Goal: Entertainment & Leisure: Consume media (video, audio)

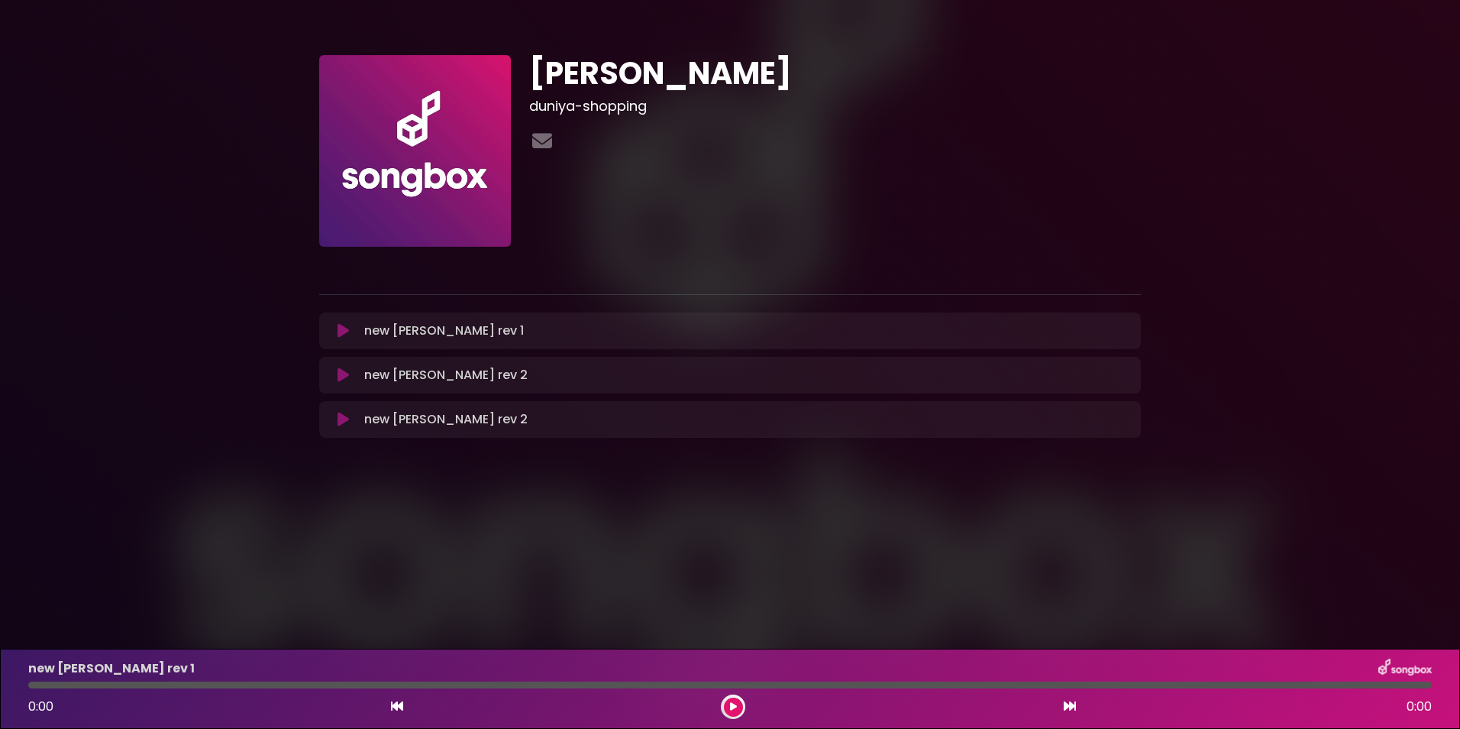
click at [343, 372] on icon at bounding box center [343, 374] width 11 height 15
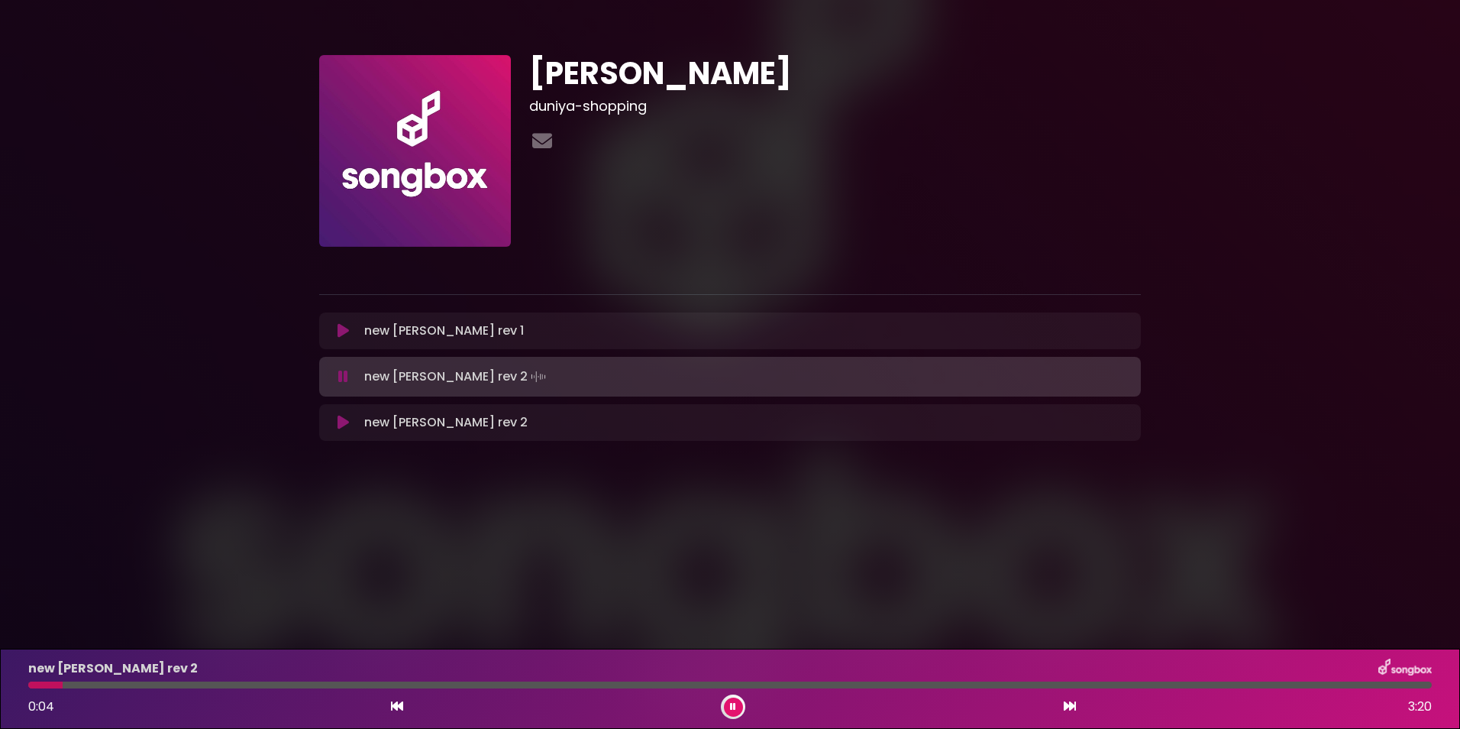
drag, startPoint x: 364, startPoint y: 372, endPoint x: 449, endPoint y: 377, distance: 84.9
click at [449, 377] on p "new [PERSON_NAME] rev 2 Loading Track..." at bounding box center [456, 376] width 185 height 21
drag, startPoint x: 449, startPoint y: 377, endPoint x: 436, endPoint y: 377, distance: 13.0
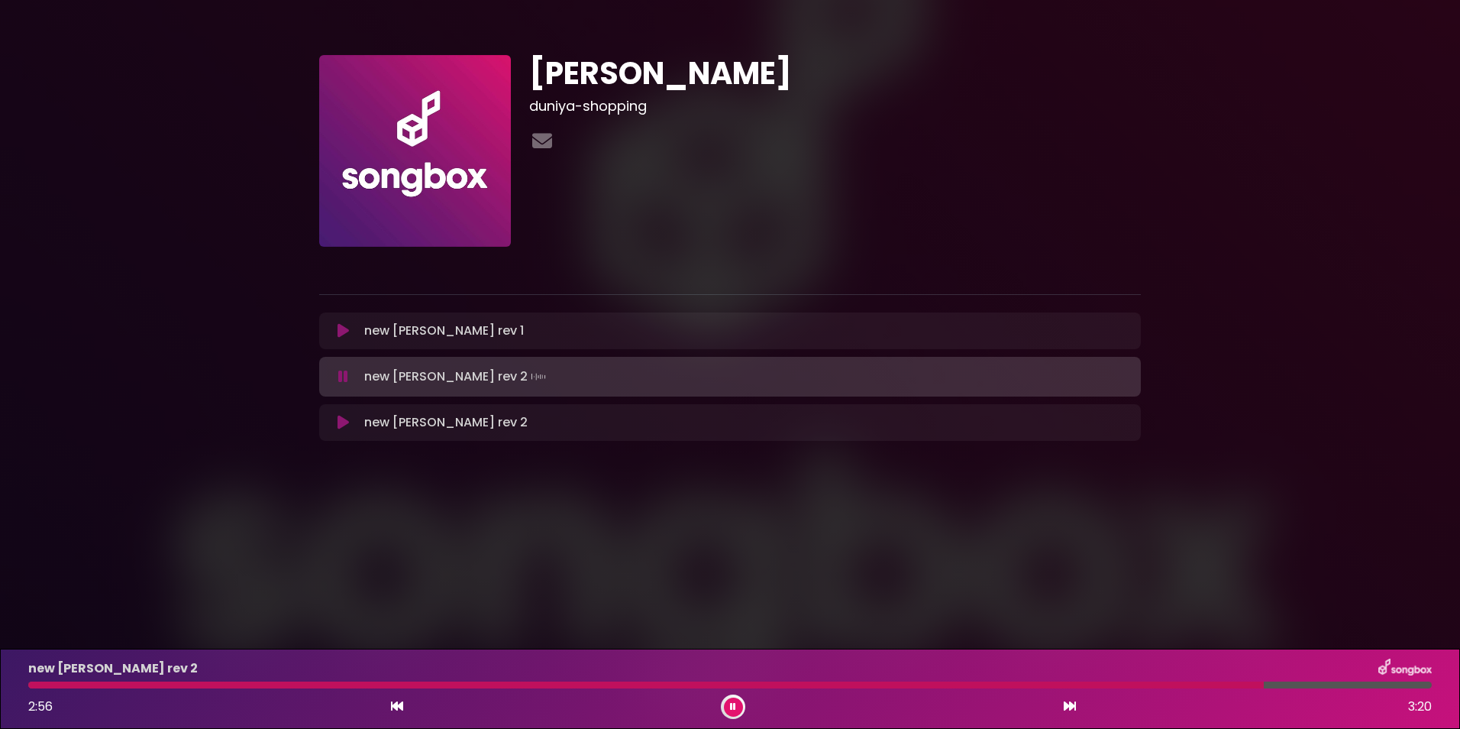
click at [345, 422] on icon at bounding box center [343, 422] width 11 height 15
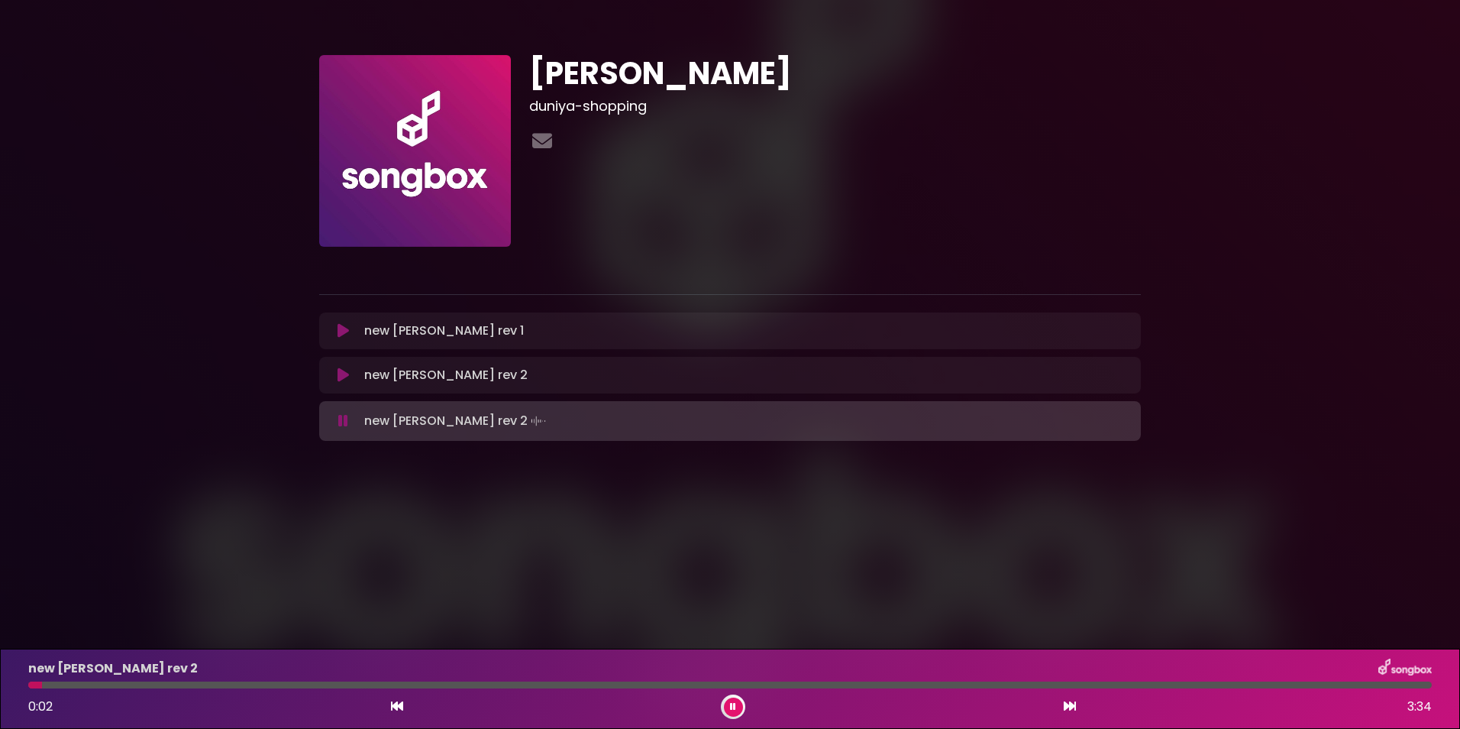
click at [120, 687] on div at bounding box center [730, 684] width 1404 height 7
click at [232, 684] on div at bounding box center [730, 684] width 1404 height 7
click at [735, 698] on button at bounding box center [733, 706] width 19 height 19
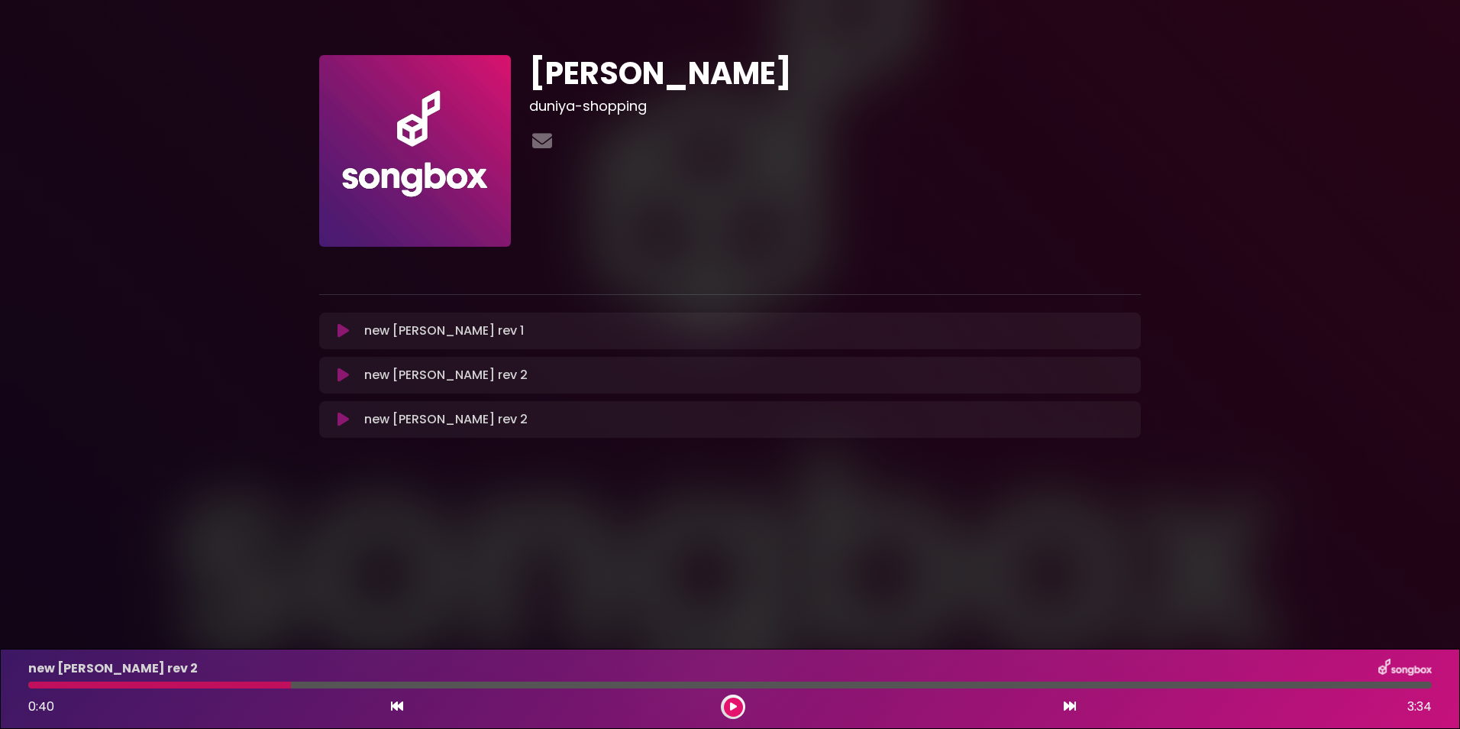
click at [936, 722] on div "new [PERSON_NAME] rev 2 0:40 3:34" at bounding box center [730, 688] width 1460 height 80
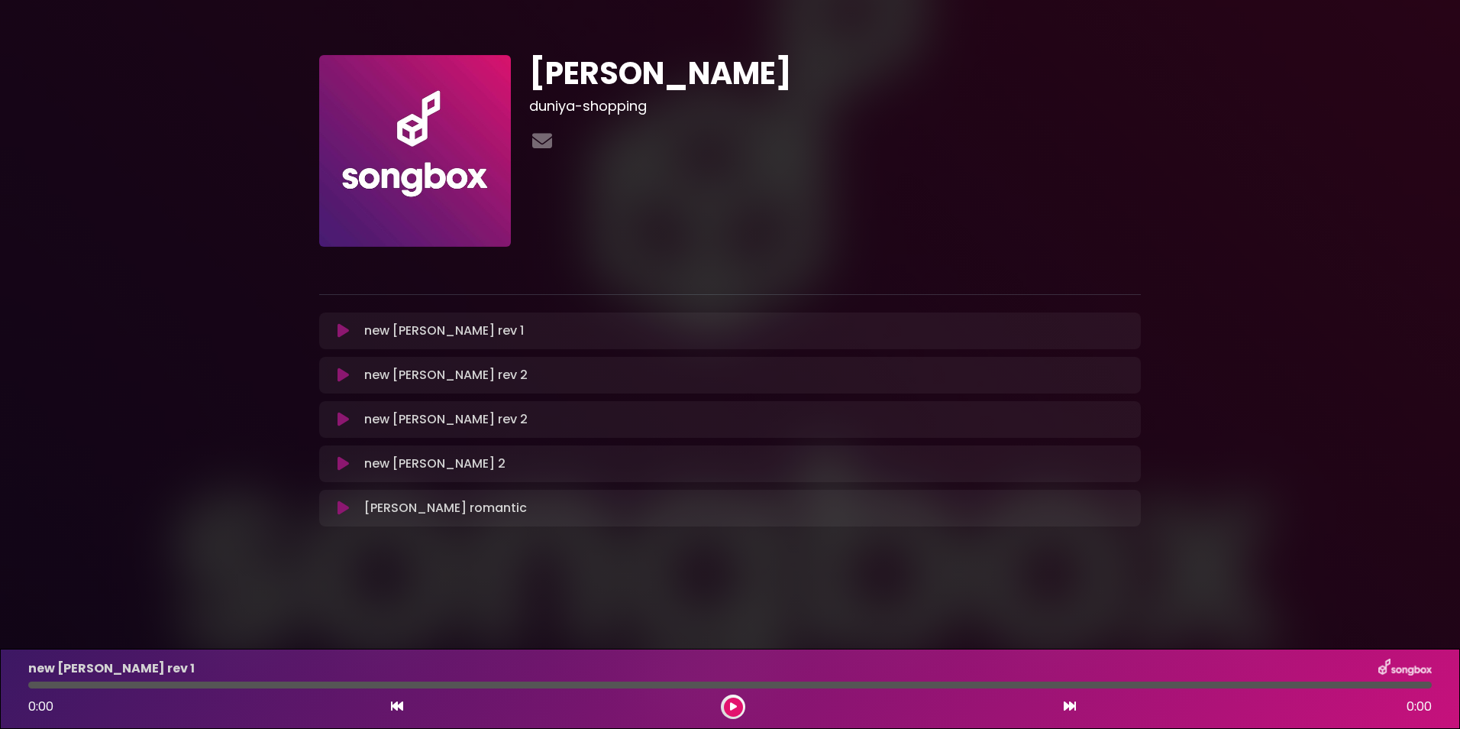
click at [552, 324] on div "new [PERSON_NAME] rev 1 Loading Track..." at bounding box center [745, 331] width 774 height 18
click at [552, 331] on div "new riya rev 1 Loading Track..." at bounding box center [745, 331] width 774 height 18
click at [421, 515] on p "riya romantic Loading Track..." at bounding box center [445, 508] width 163 height 18
click at [348, 507] on icon at bounding box center [343, 507] width 11 height 15
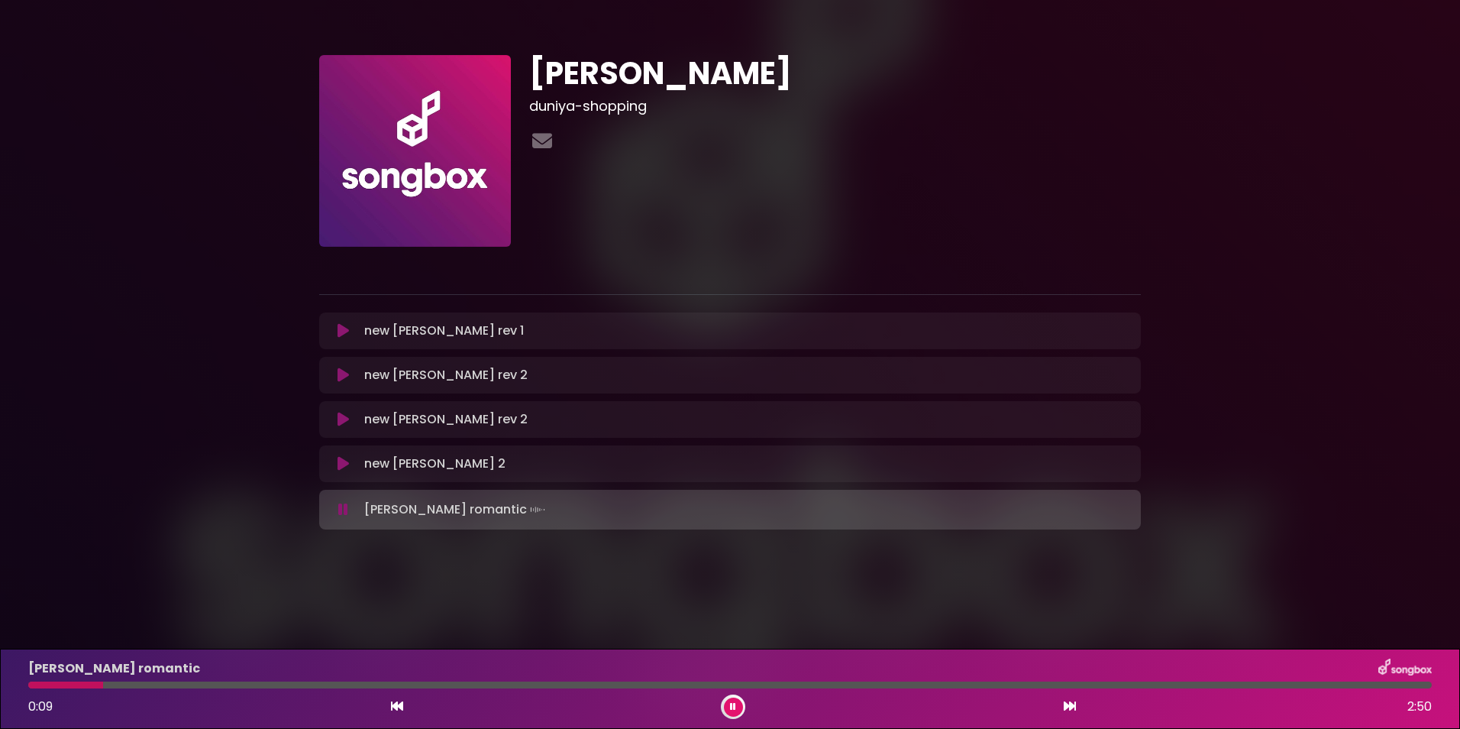
click at [725, 704] on button at bounding box center [733, 706] width 19 height 19
